Goal: Task Accomplishment & Management: Manage account settings

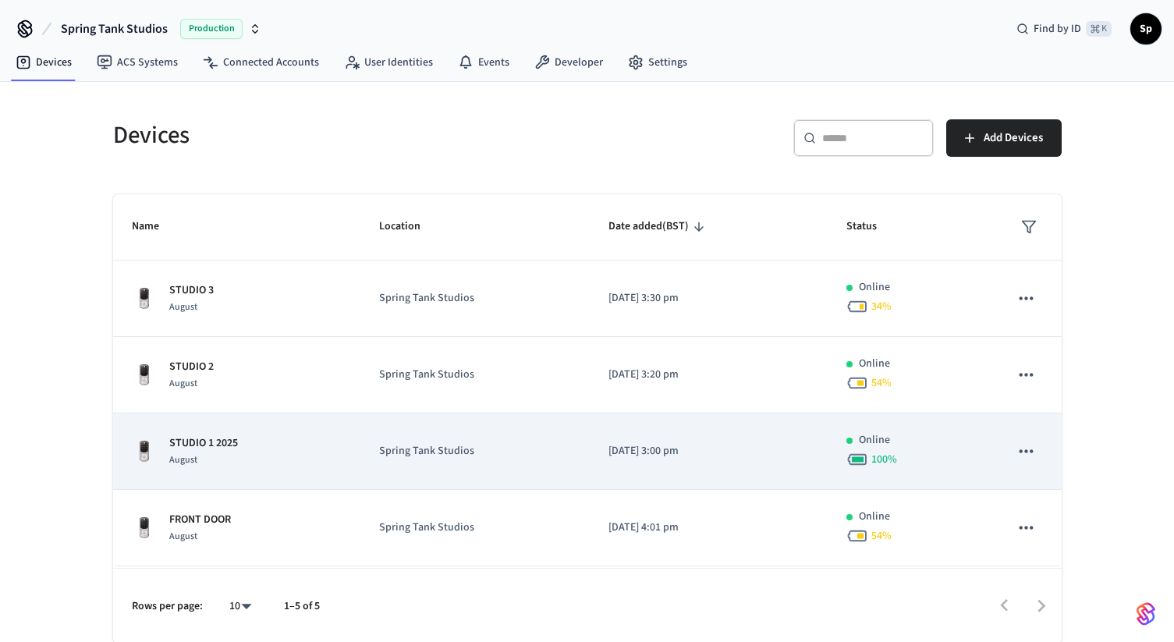
click at [268, 465] on div "STUDIO 1 [DATE]" at bounding box center [237, 451] width 211 height 33
click at [272, 462] on div "STUDIO 1 [DATE]" at bounding box center [237, 451] width 211 height 33
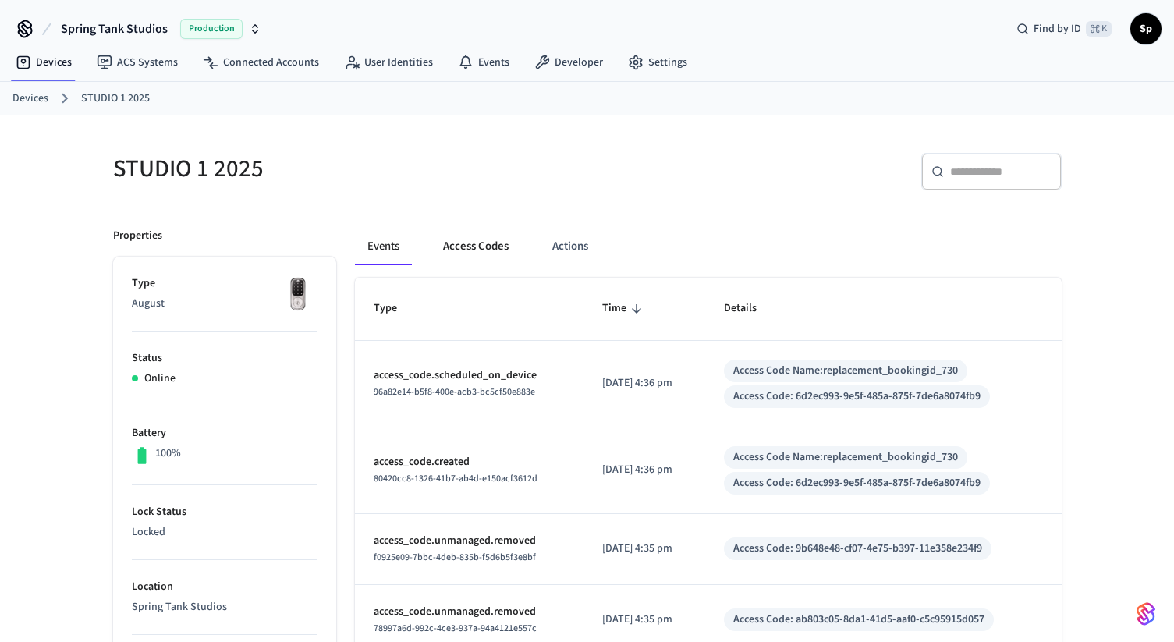
click at [487, 252] on button "Access Codes" at bounding box center [476, 246] width 90 height 37
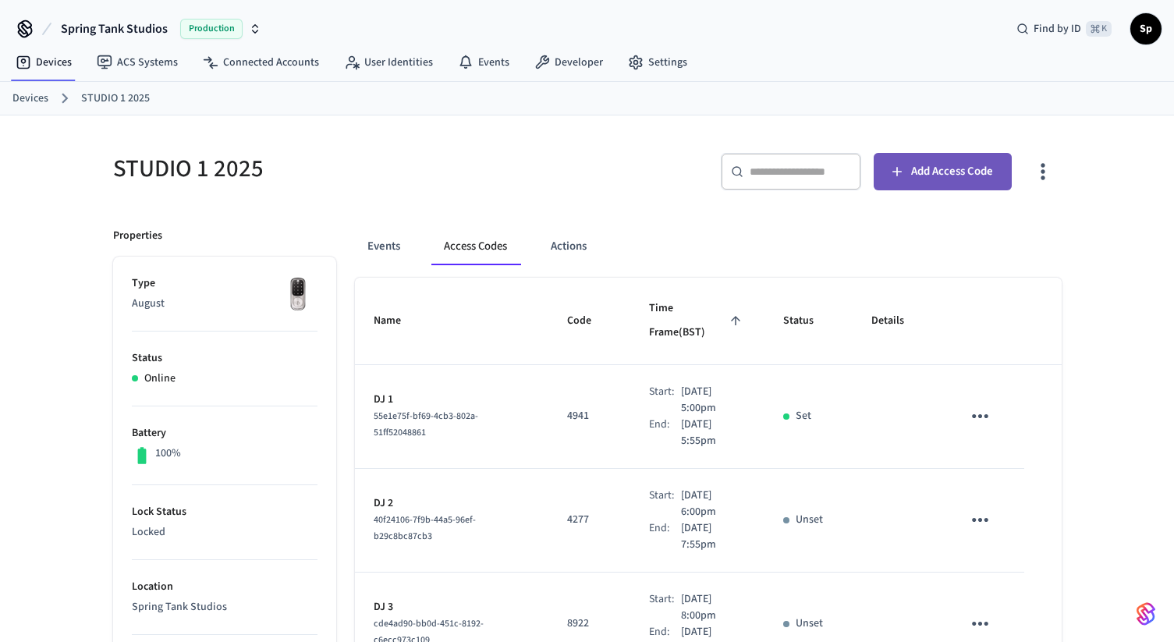
click at [938, 162] on span "Add Access Code" at bounding box center [952, 171] width 82 height 20
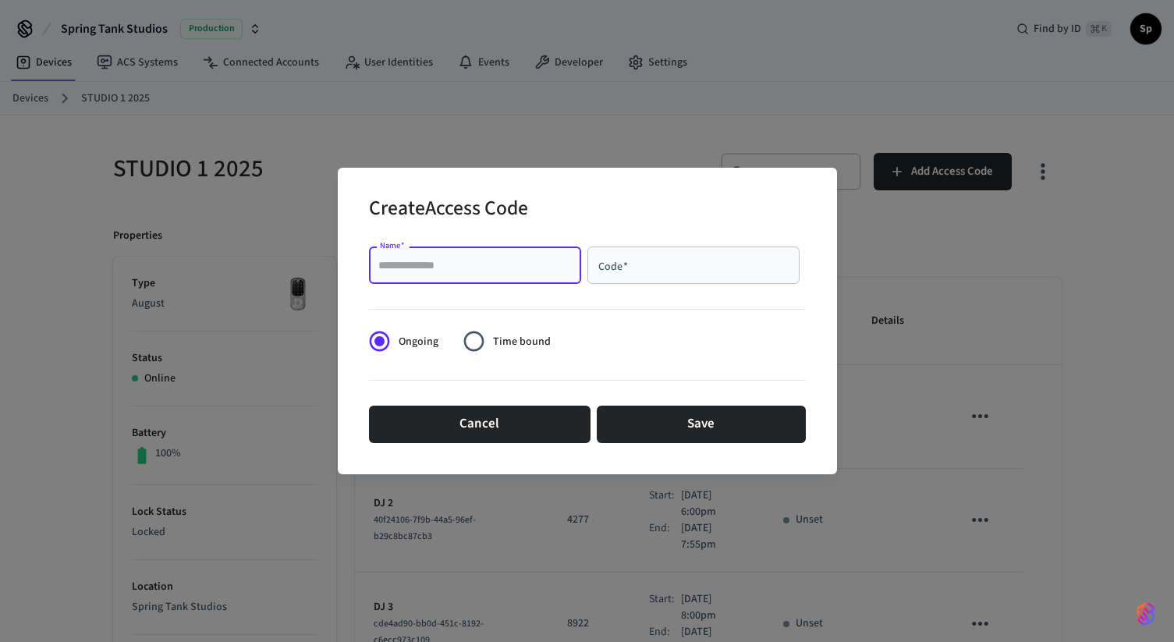
click at [506, 271] on input "Name   *" at bounding box center [474, 265] width 193 height 16
type input "****"
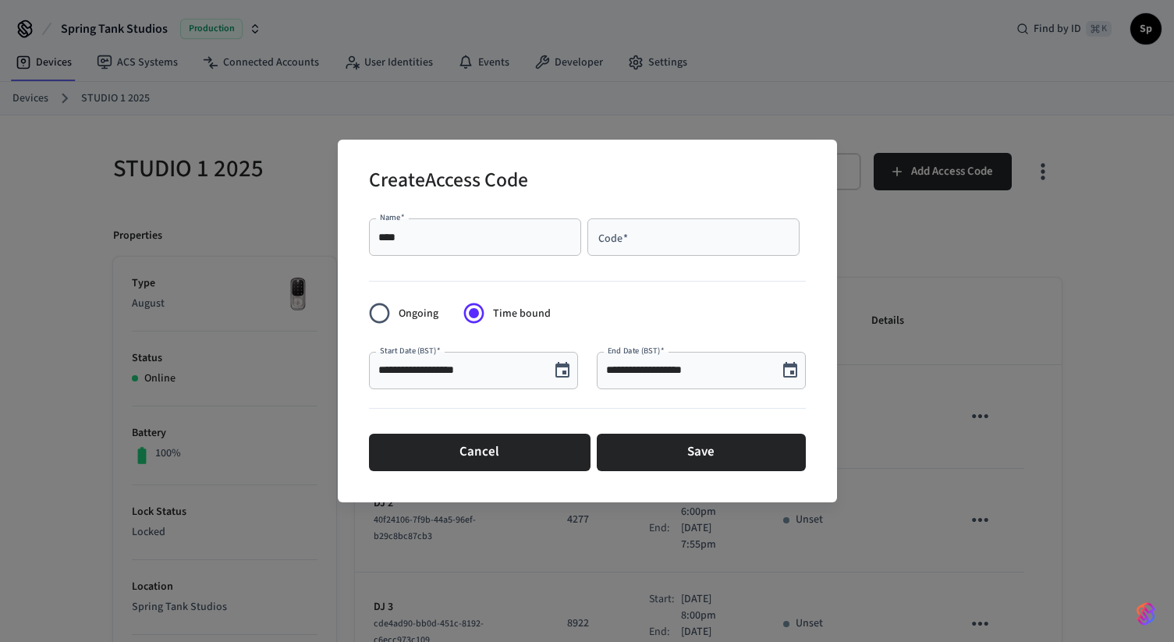
click at [626, 250] on div "Code   *" at bounding box center [693, 236] width 212 height 37
paste input "****"
drag, startPoint x: 625, startPoint y: 239, endPoint x: 588, endPoint y: 237, distance: 36.7
click at [588, 237] on div "**** Code   *" at bounding box center [693, 236] width 212 height 37
paste input "text"
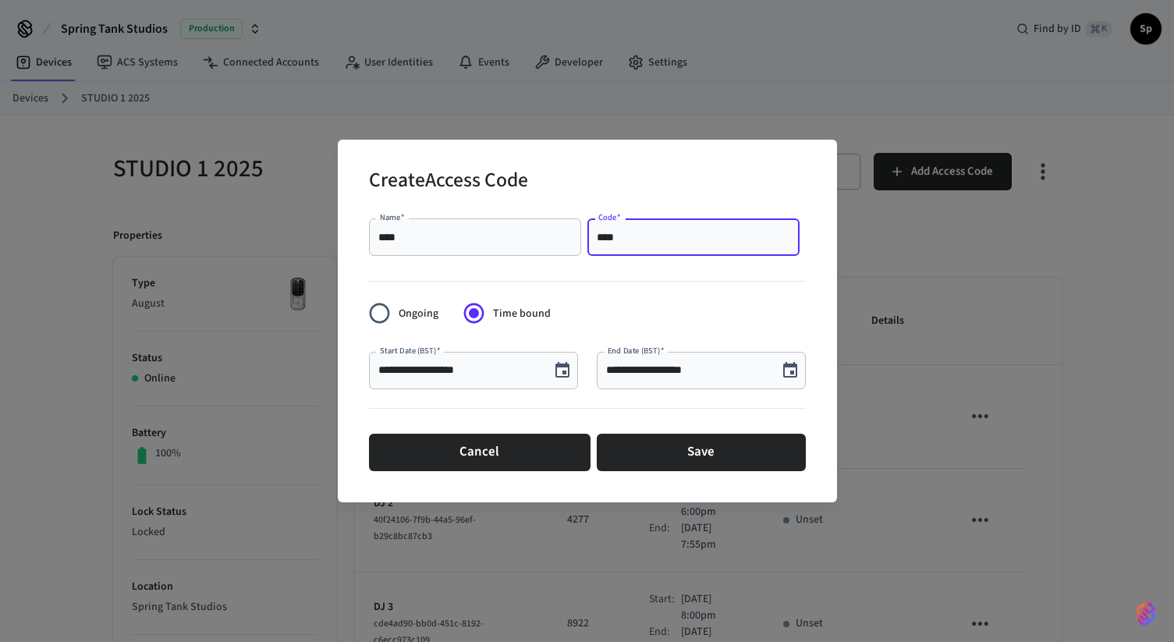
type input "****"
click at [563, 363] on icon "Choose date, selected date is Sep 16, 2025" at bounding box center [562, 370] width 14 height 16
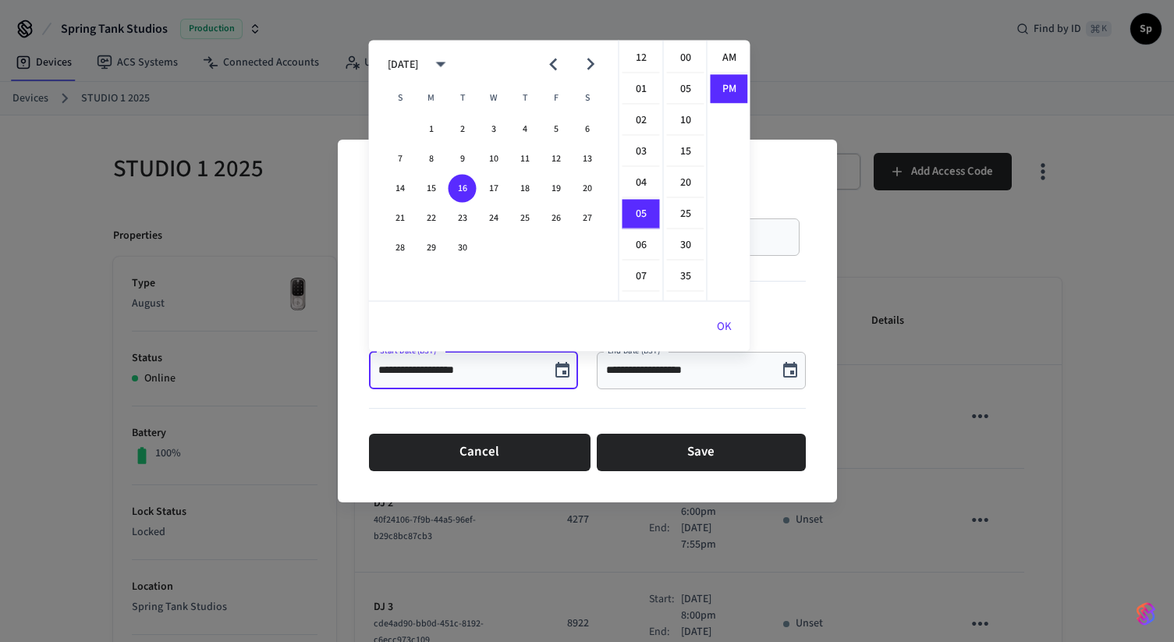
scroll to position [29, 0]
click at [495, 183] on button "17" at bounding box center [494, 189] width 28 height 28
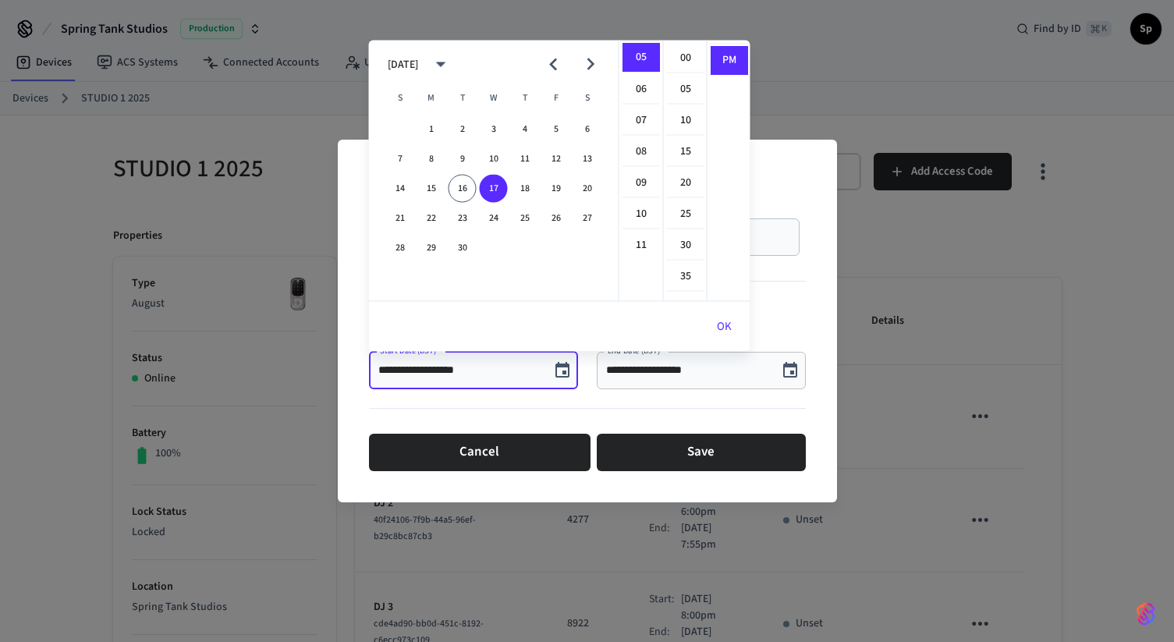
click at [443, 369] on input "**********" at bounding box center [459, 371] width 162 height 16
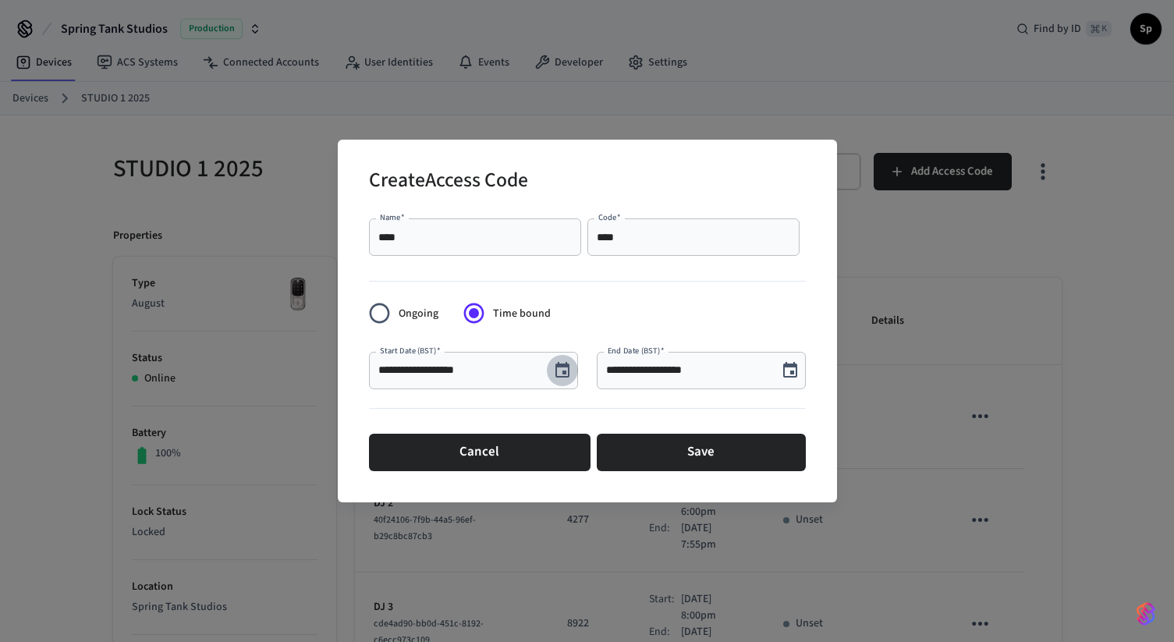
click at [559, 372] on icon "Choose date, selected date is Sep 17, 2025" at bounding box center [562, 370] width 19 height 19
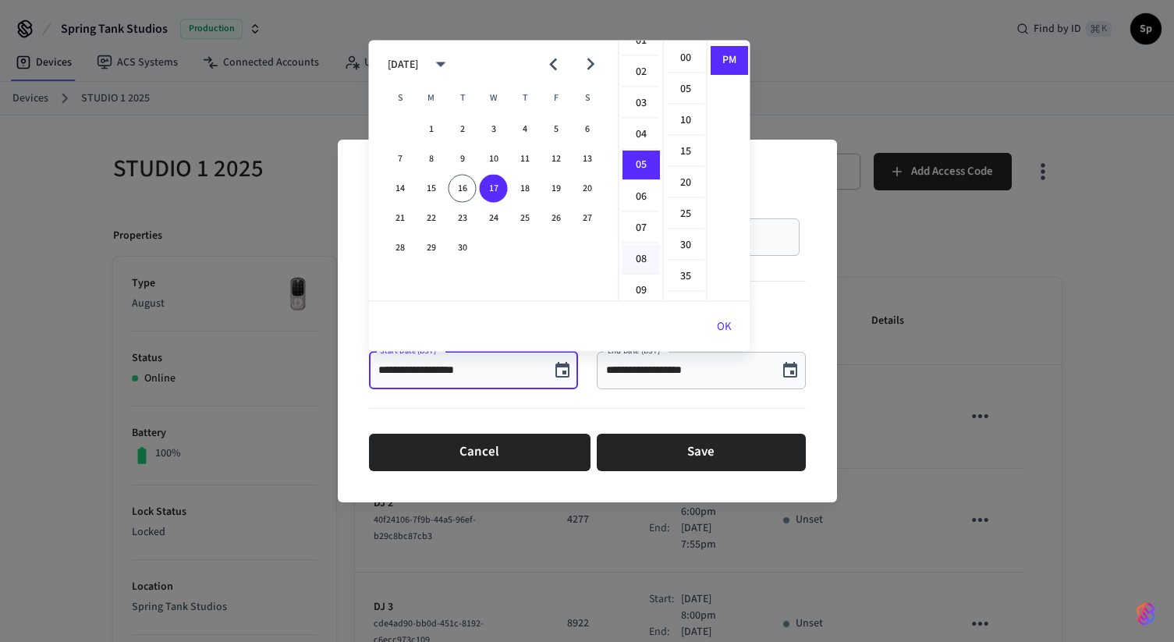
scroll to position [0, 0]
click at [637, 279] on li "09" at bounding box center [640, 278] width 37 height 30
click at [682, 66] on li "00" at bounding box center [685, 59] width 37 height 30
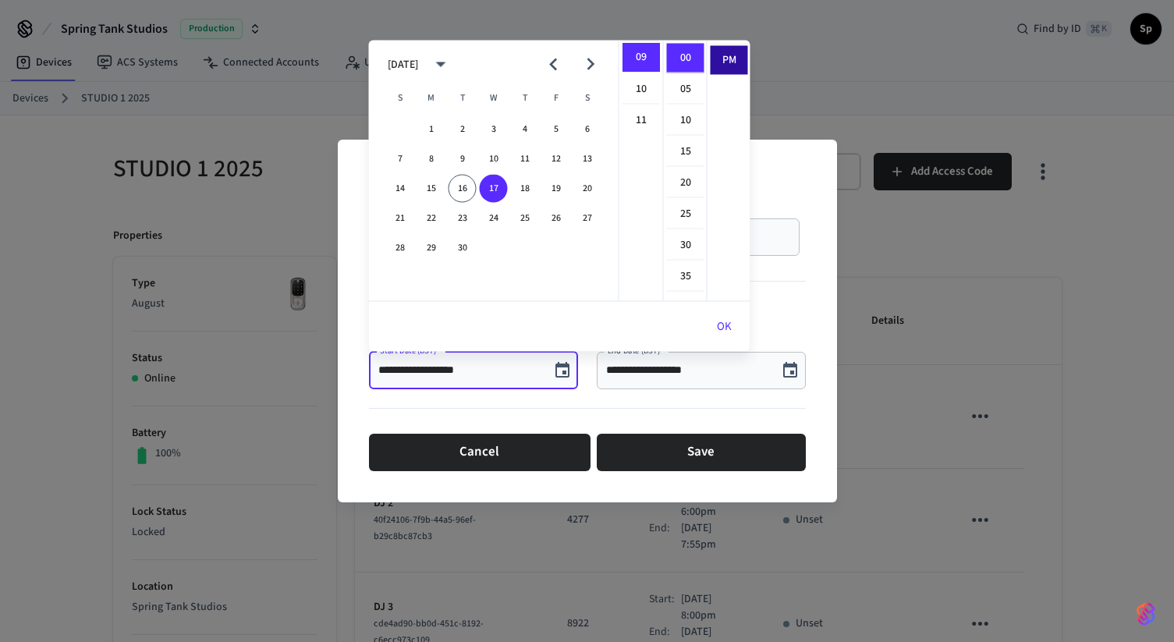
scroll to position [0, 0]
click at [729, 60] on li "AM" at bounding box center [729, 59] width 37 height 30
type input "**********"
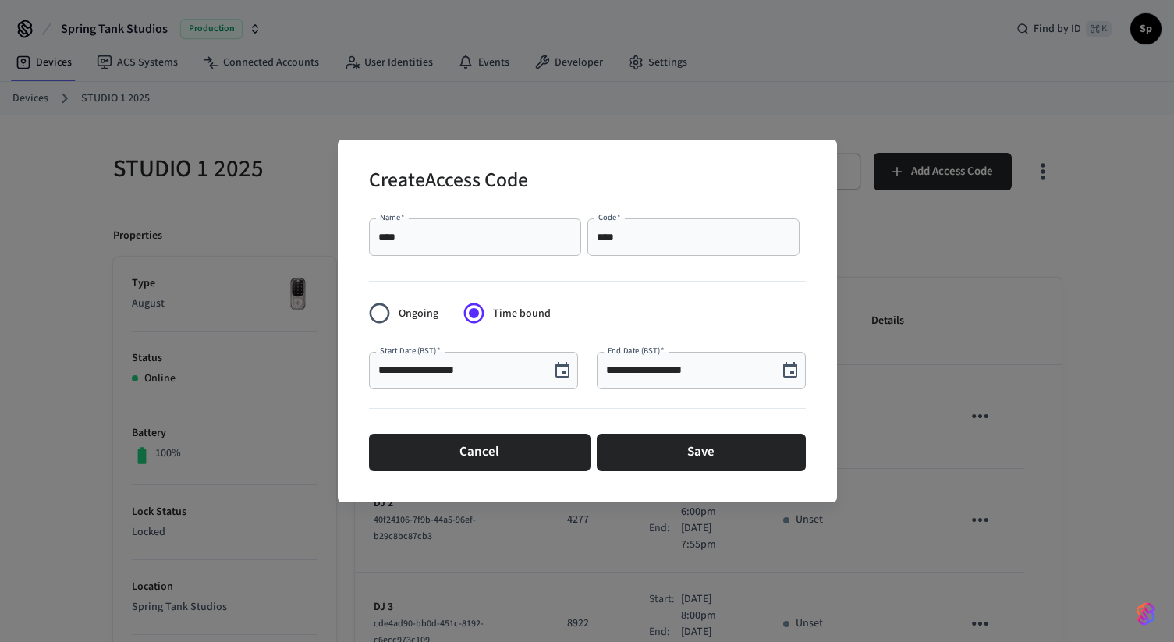
click at [791, 370] on icon "Choose date, selected date is Sep 16, 2025" at bounding box center [790, 370] width 19 height 19
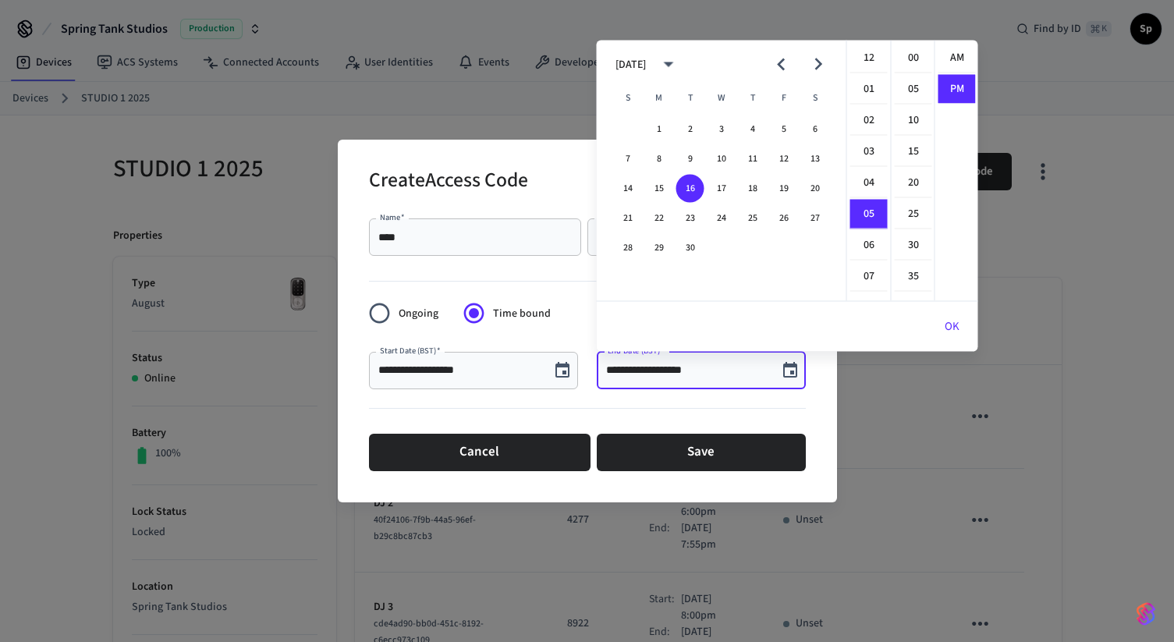
scroll to position [29, 0]
click at [720, 190] on button "17" at bounding box center [721, 189] width 28 height 28
drag, startPoint x: 864, startPoint y: 215, endPoint x: 864, endPoint y: 244, distance: 28.9
click at [864, 244] on ul "12 01 02 03 04 05 06 07 08 09 10 11" at bounding box center [869, 171] width 44 height 261
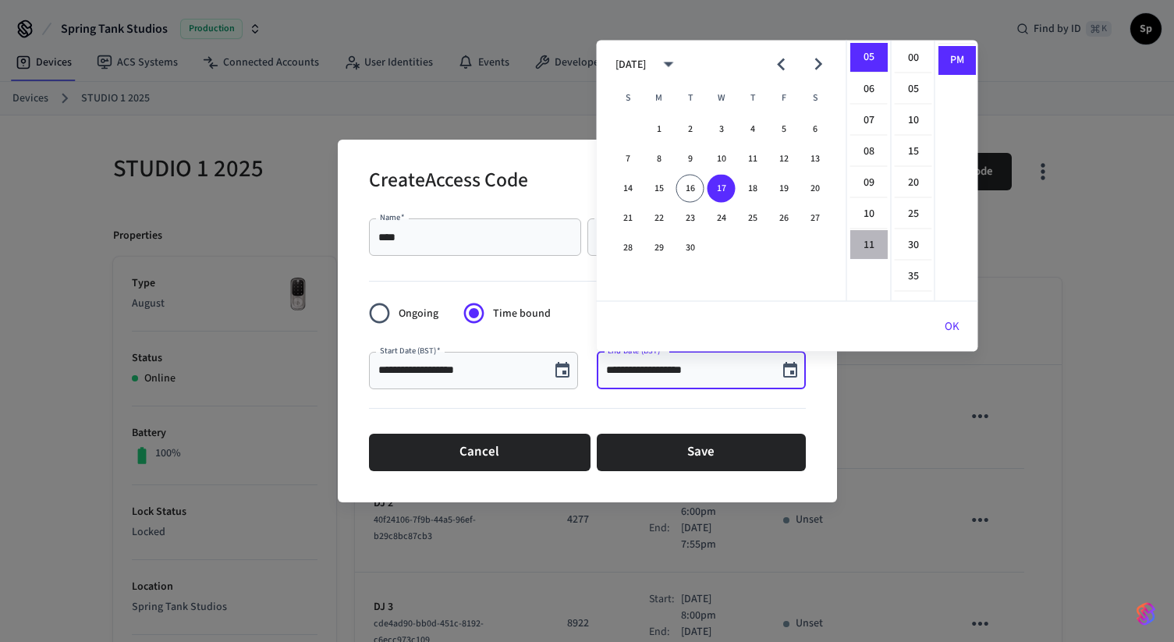
click at [864, 244] on li "11" at bounding box center [868, 245] width 37 height 29
click at [868, 80] on li "10" at bounding box center [868, 87] width 37 height 30
click at [911, 67] on li "55" at bounding box center [913, 60] width 37 height 29
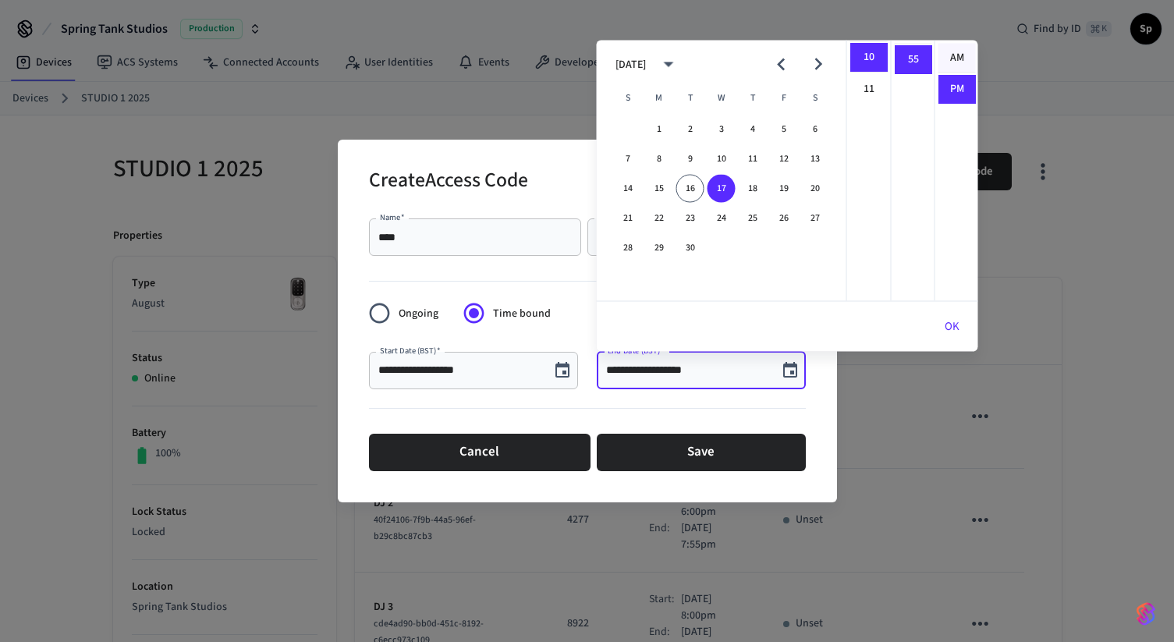
click at [957, 57] on li "AM" at bounding box center [956, 59] width 37 height 30
type input "**********"
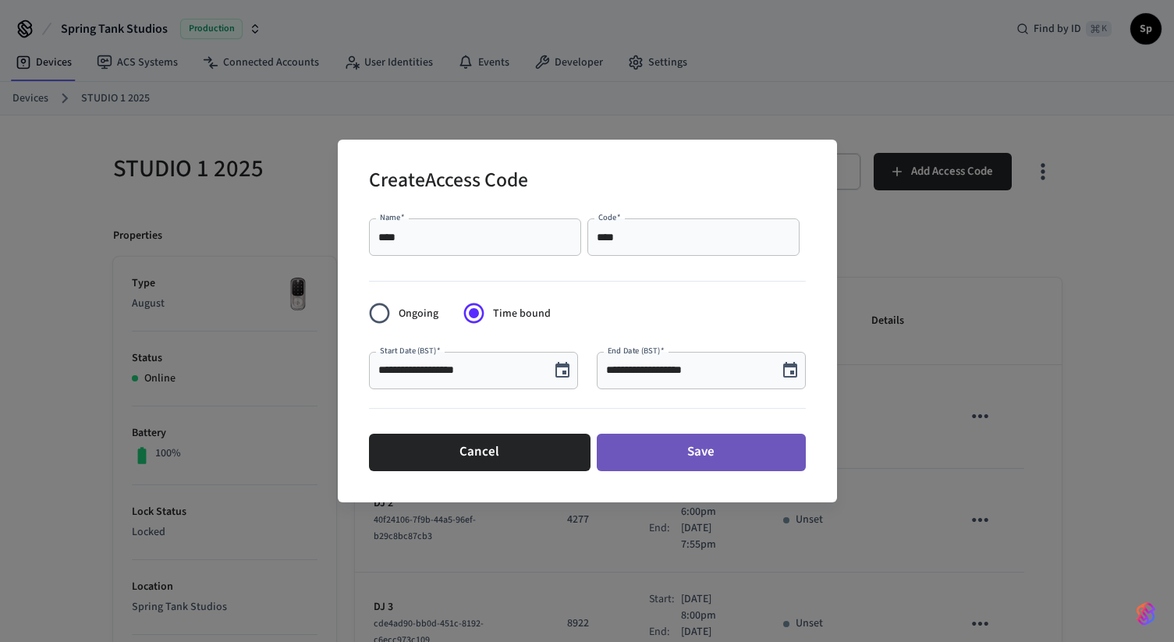
click at [632, 451] on button "Save" at bounding box center [701, 452] width 209 height 37
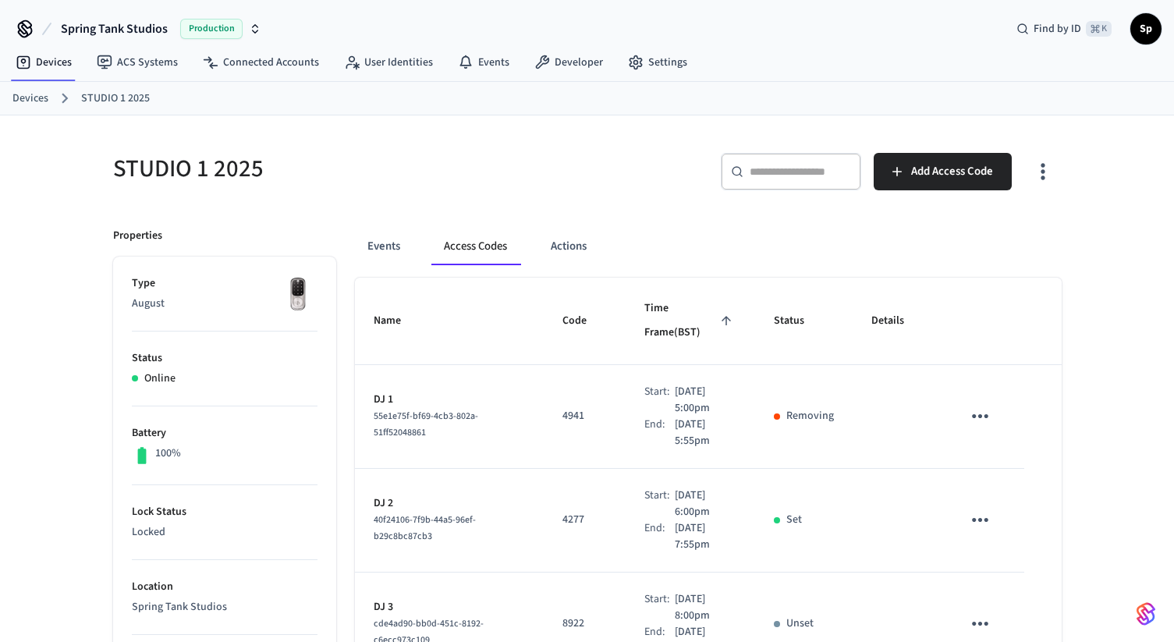
click at [392, 629] on span "cde4ad90-bb0d-451c-8192-c6ecc973c109" at bounding box center [429, 632] width 110 height 30
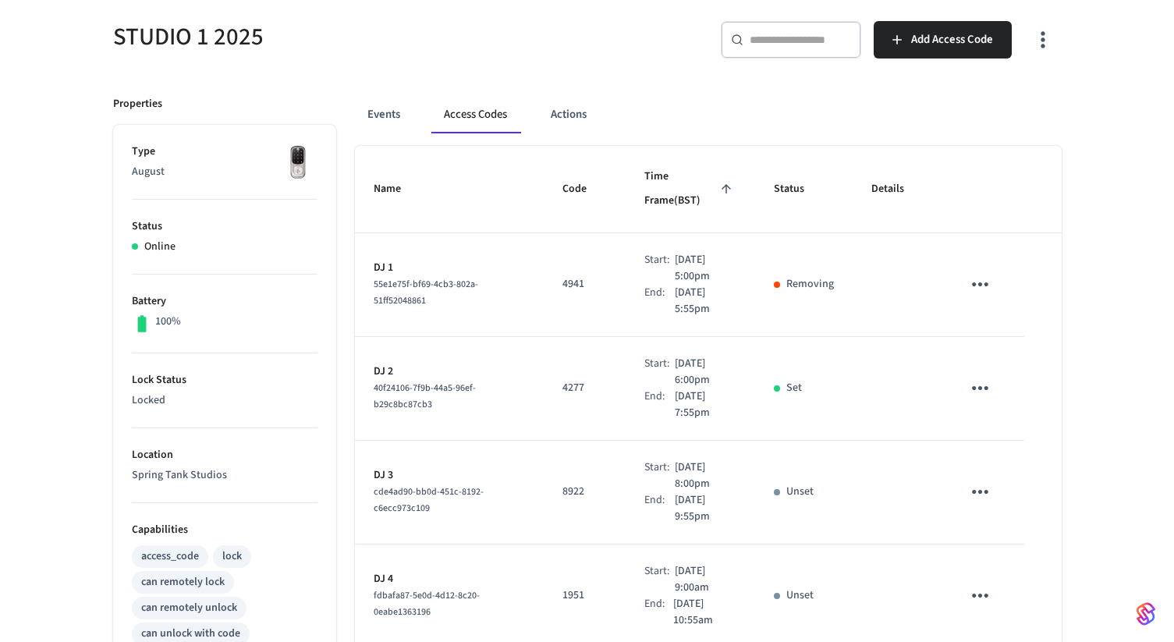
scroll to position [126, 0]
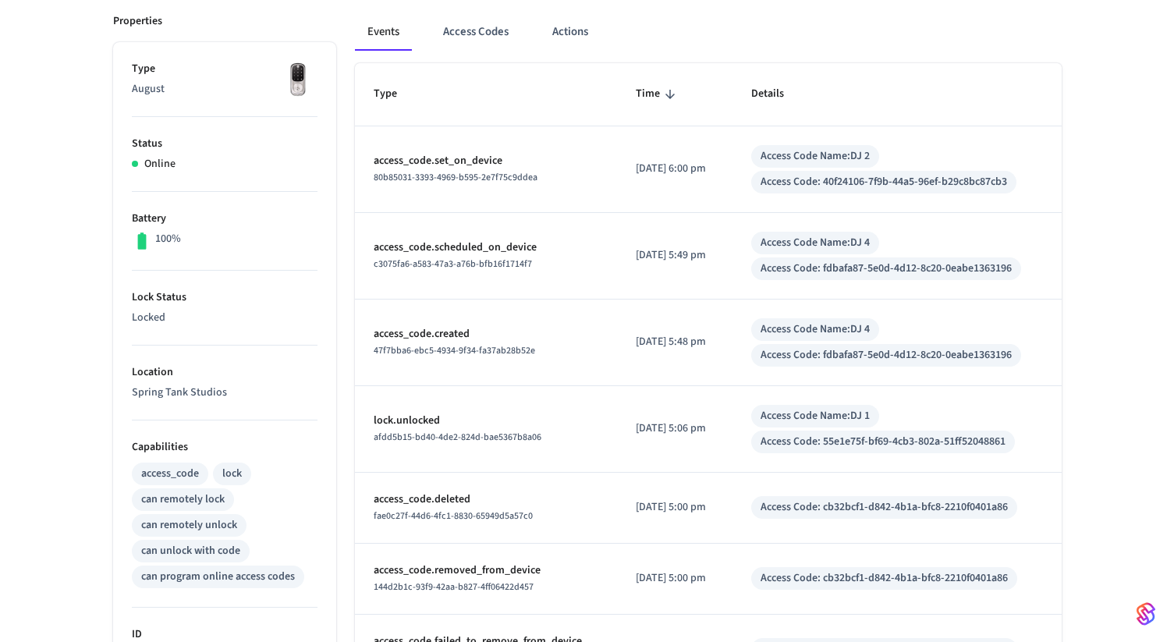
scroll to position [215, 0]
click at [473, 37] on button "Access Codes" at bounding box center [476, 30] width 90 height 37
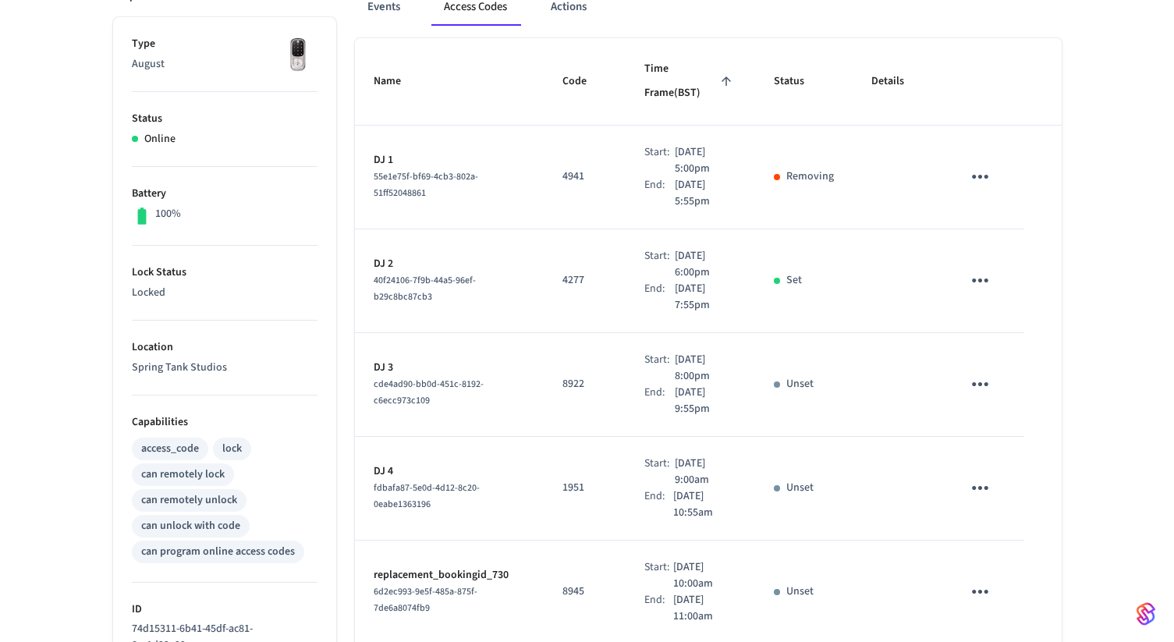
scroll to position [231, 0]
